Goal: Information Seeking & Learning: Understand process/instructions

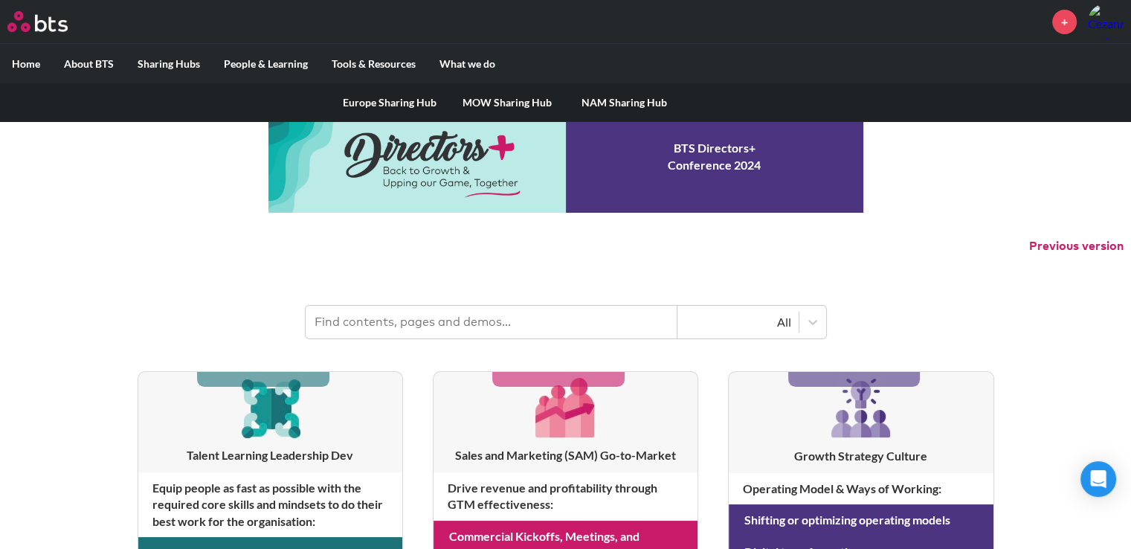
click at [152, 62] on label "Sharing Hubs" at bounding box center [169, 64] width 86 height 39
click at [0, 0] on input "Sharing Hubs" at bounding box center [0, 0] width 0 height 0
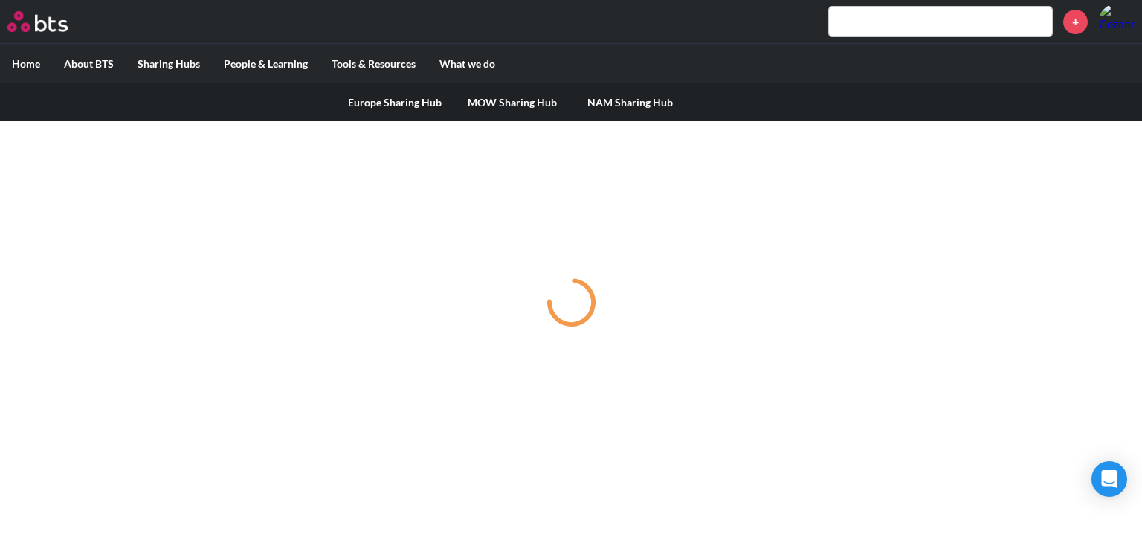
click at [503, 106] on link "MOW Sharing Hub" at bounding box center [513, 102] width 118 height 39
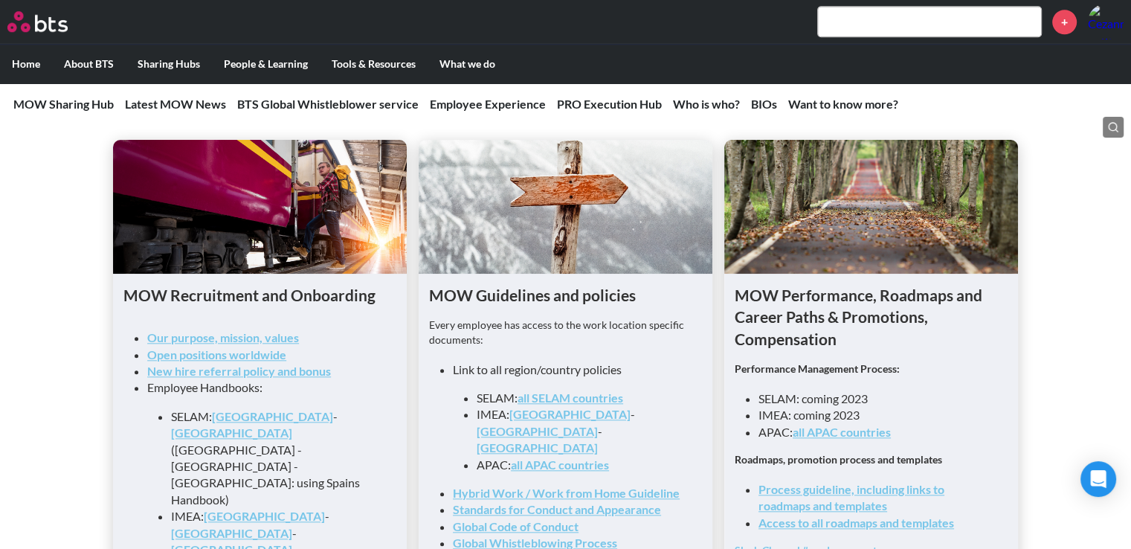
scroll to position [1562, 0]
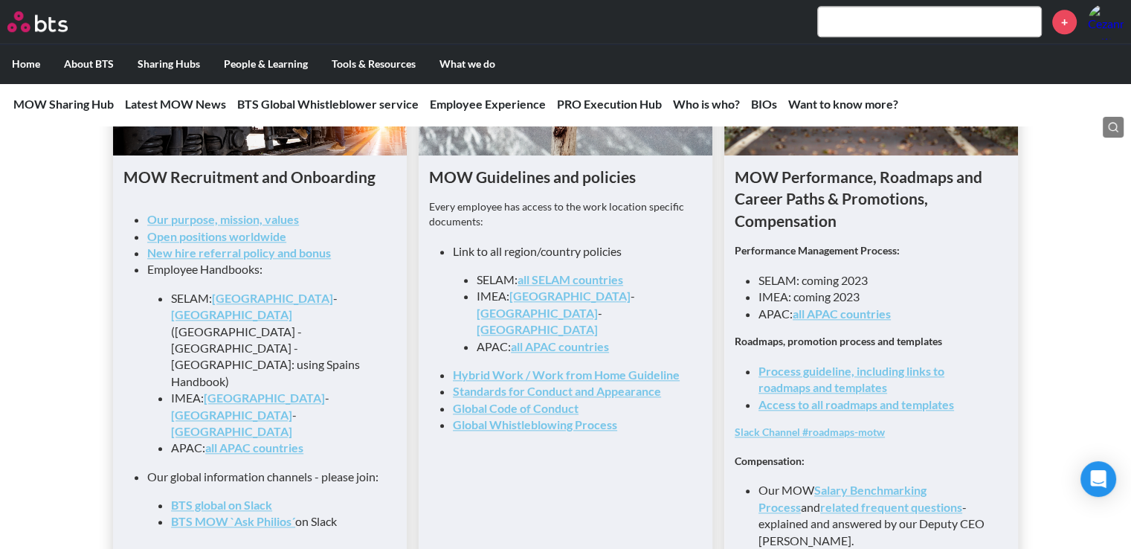
click at [829, 378] on link "Process guideline, including links to roadmaps and templates" at bounding box center [852, 379] width 186 height 30
